Goal: Complete application form

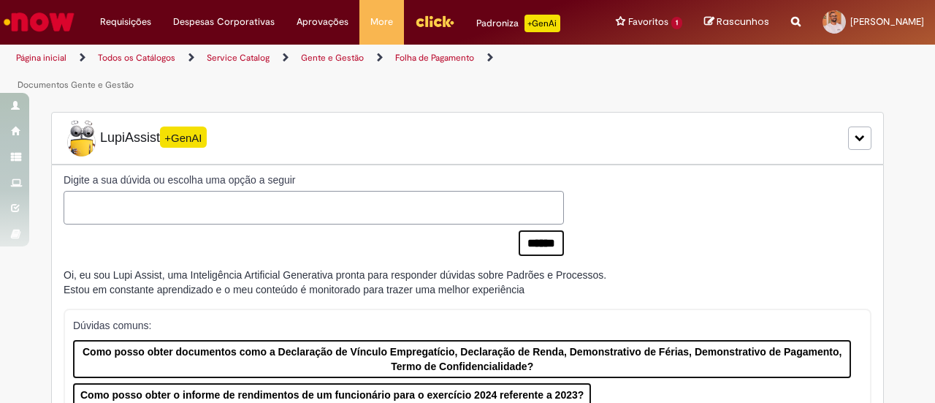
type input "********"
type input "**********"
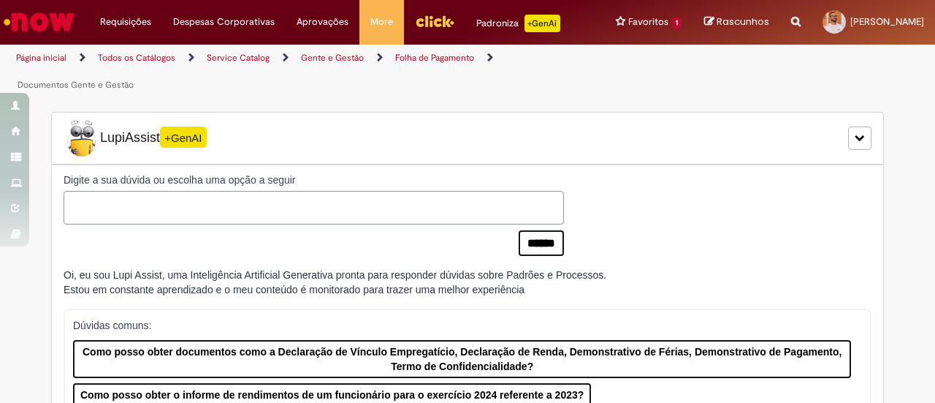
type input "**********"
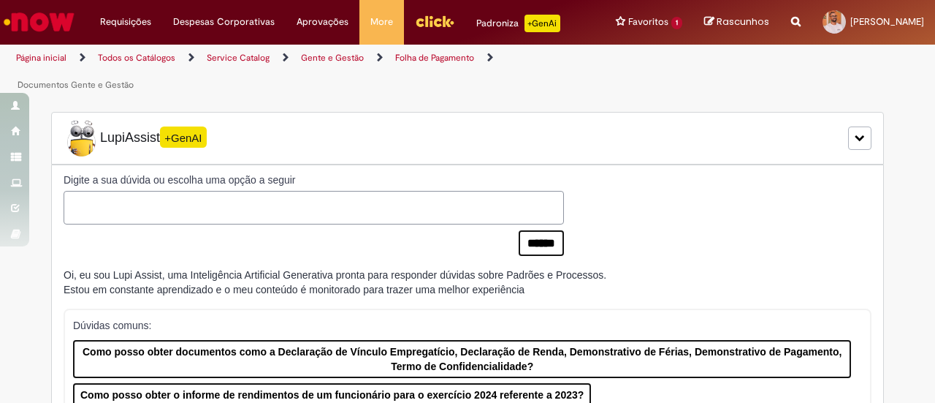
type input "**********"
